Goal: Navigation & Orientation: Go to known website

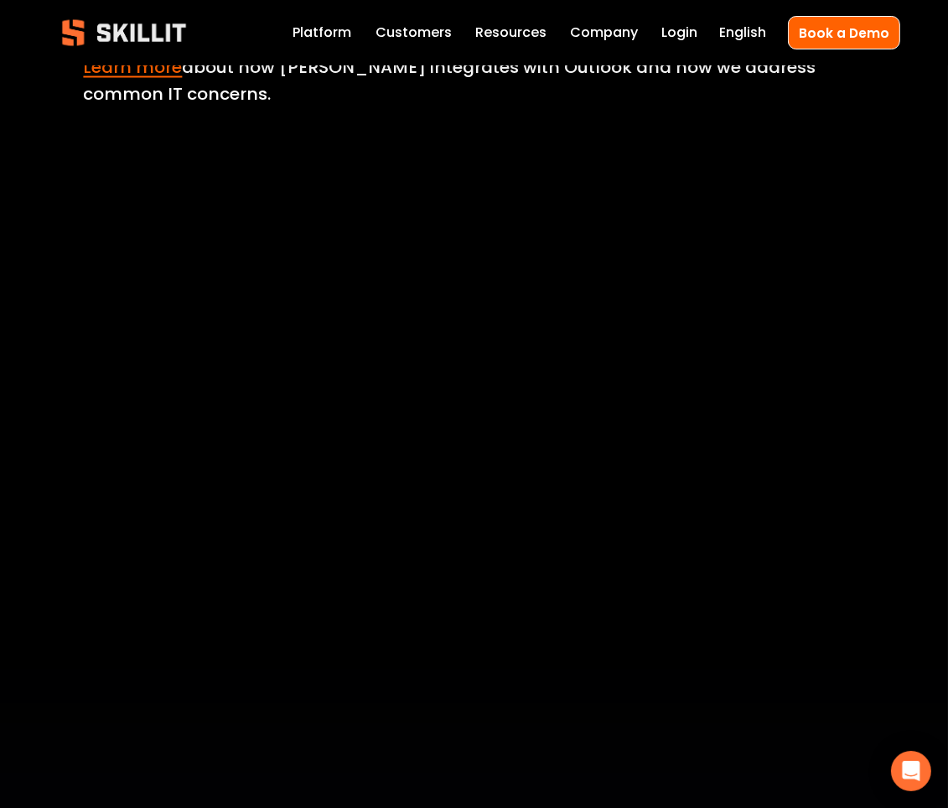
scroll to position [2099, 0]
